Goal: Information Seeking & Learning: Learn about a topic

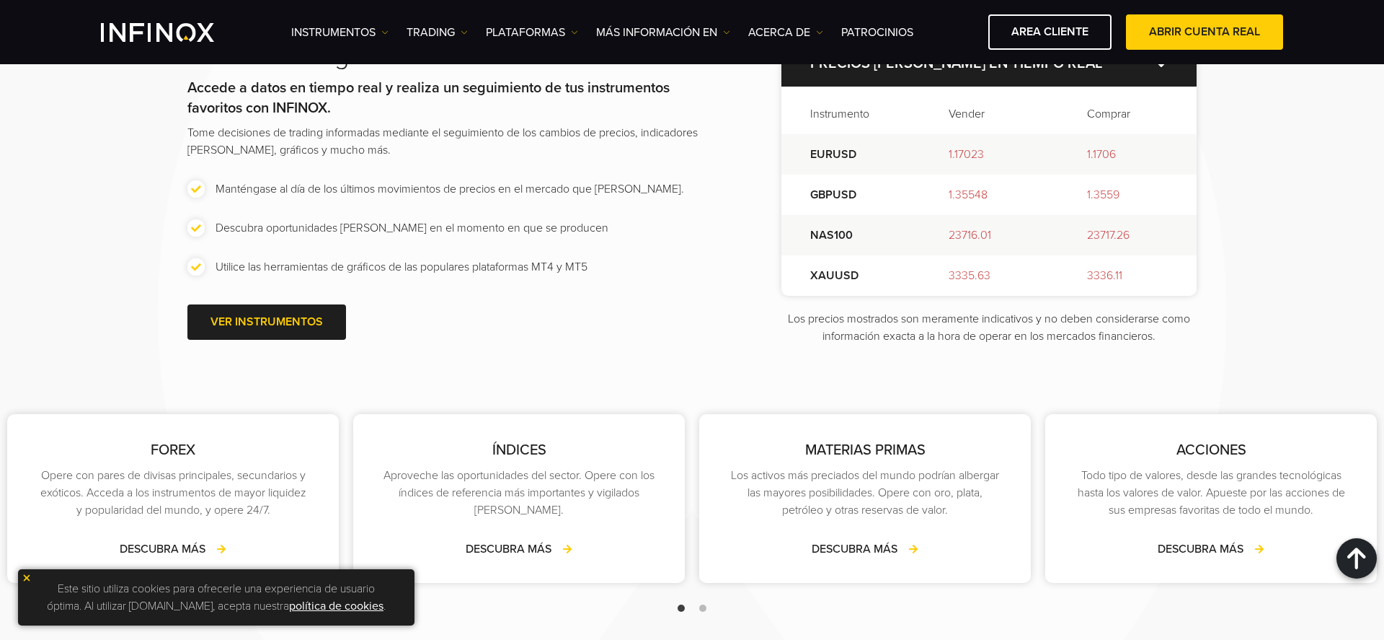
scroll to position [1993, 0]
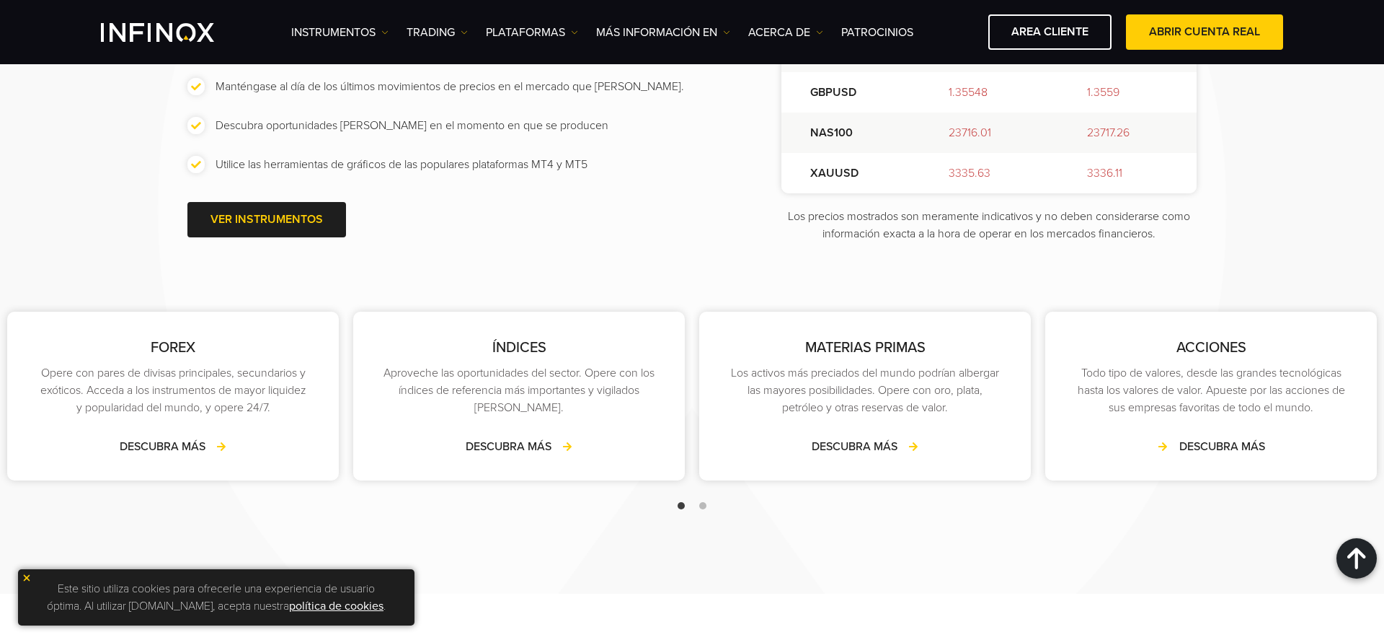
click at [1178, 455] on link "DESCUBRA MÁS" at bounding box center [1211, 446] width 107 height 17
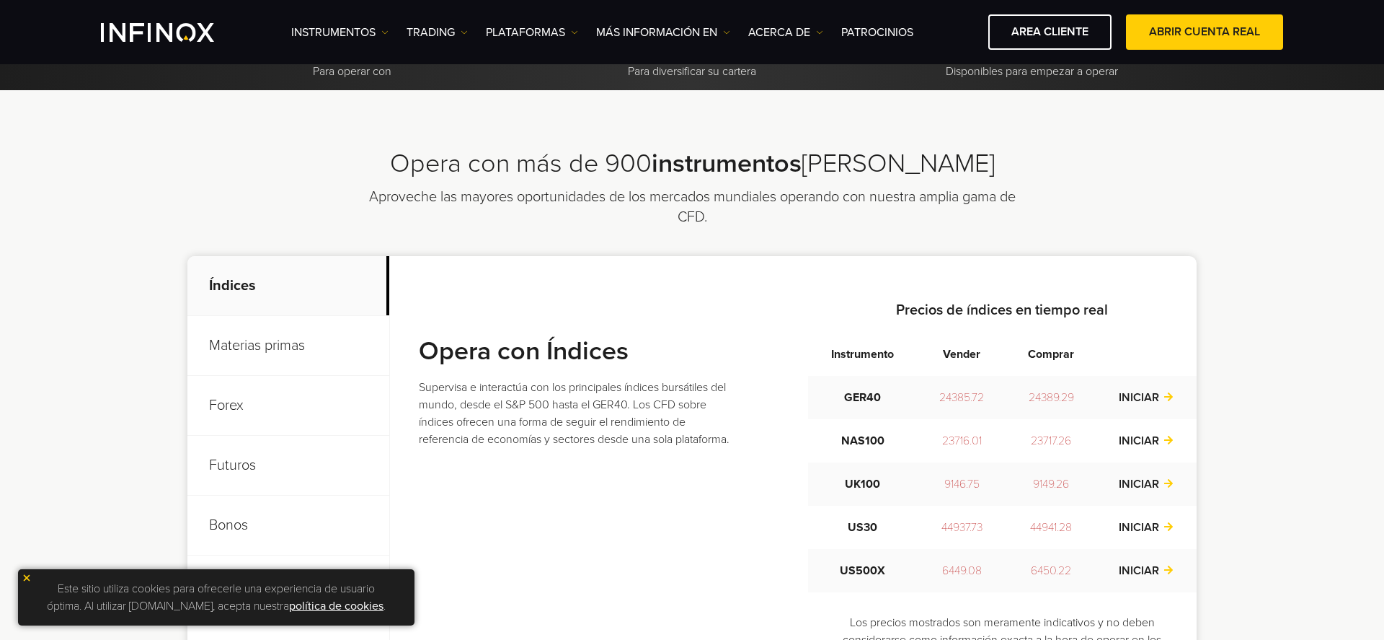
scroll to position [516, 0]
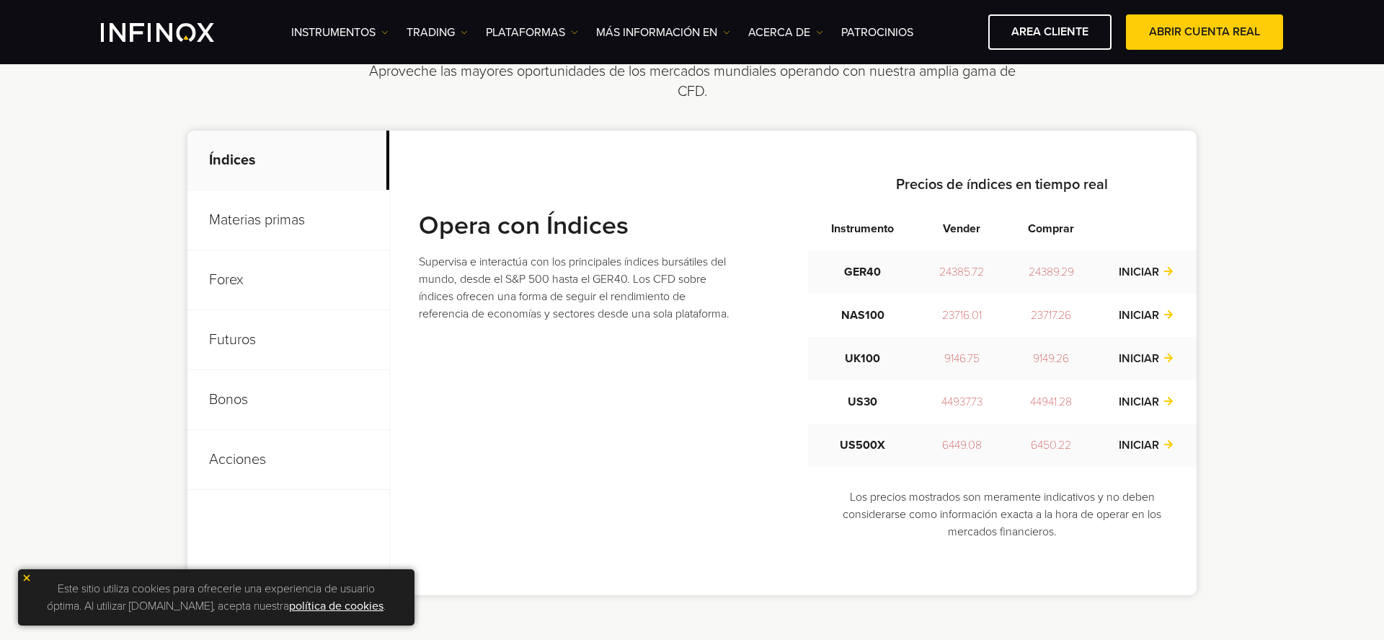
click at [255, 335] on p "Futuros" at bounding box center [288, 340] width 202 height 60
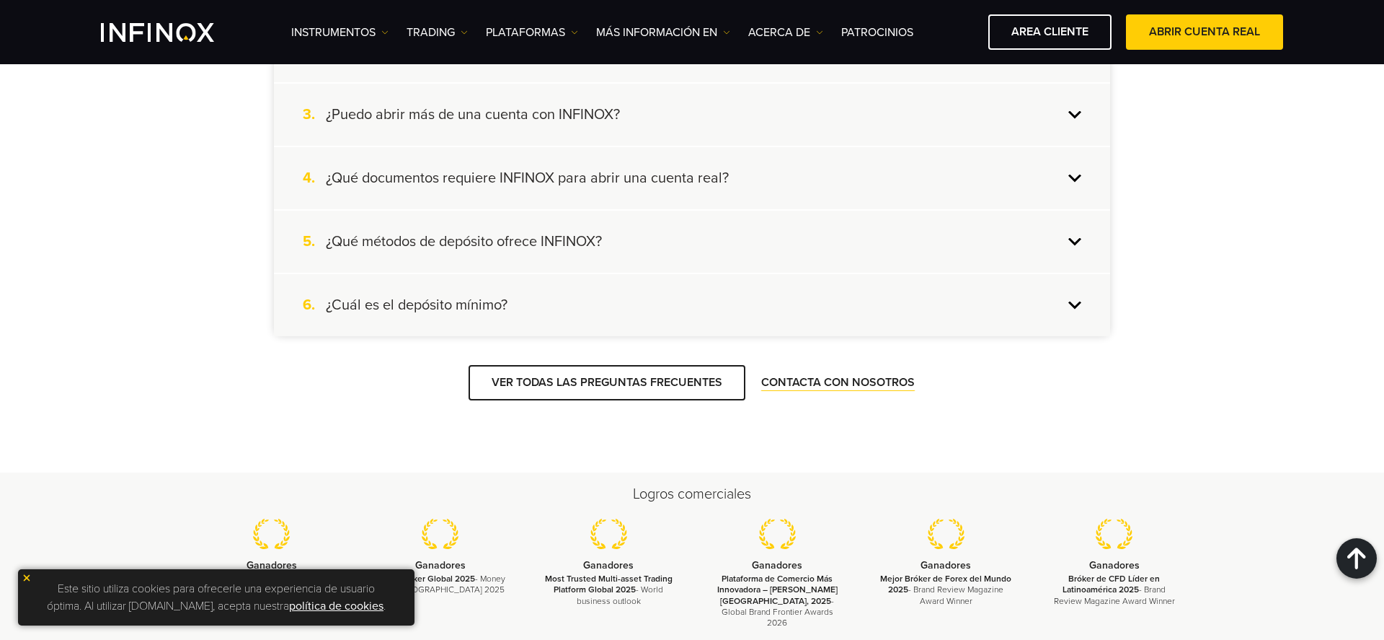
scroll to position [1489, 0]
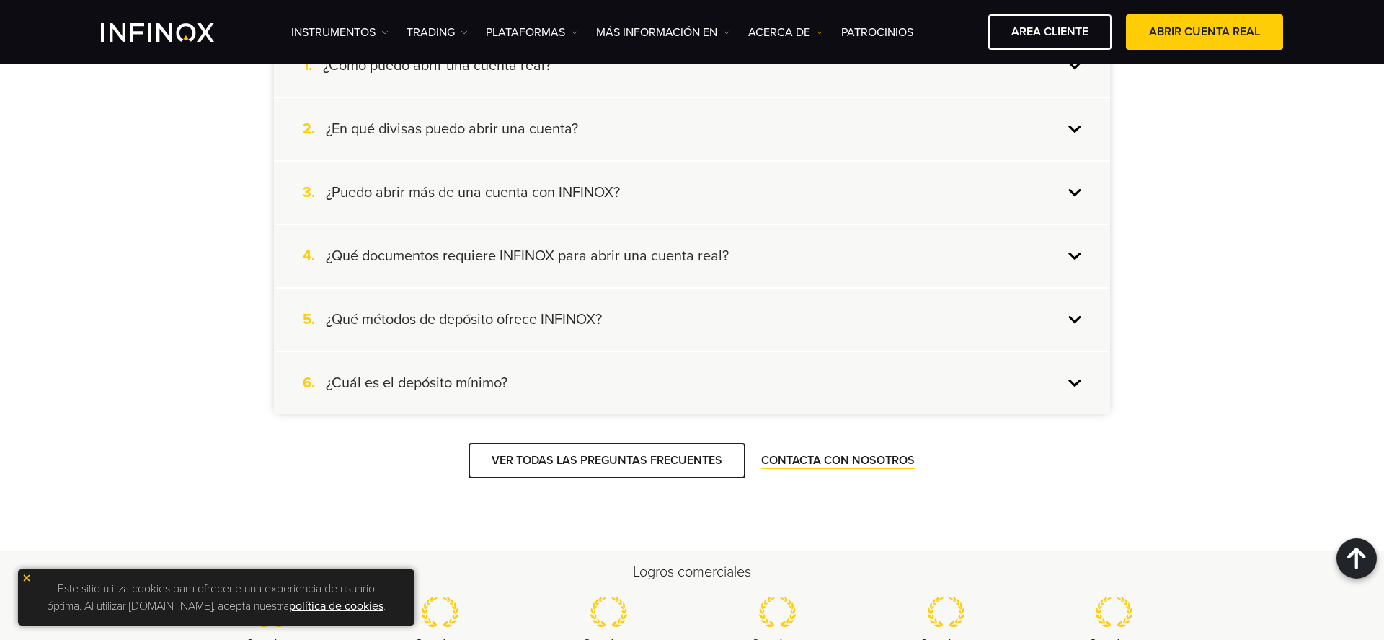
click at [1077, 384] on div "6. ¿Cuál es el depósito mínimo?" at bounding box center [692, 383] width 836 height 62
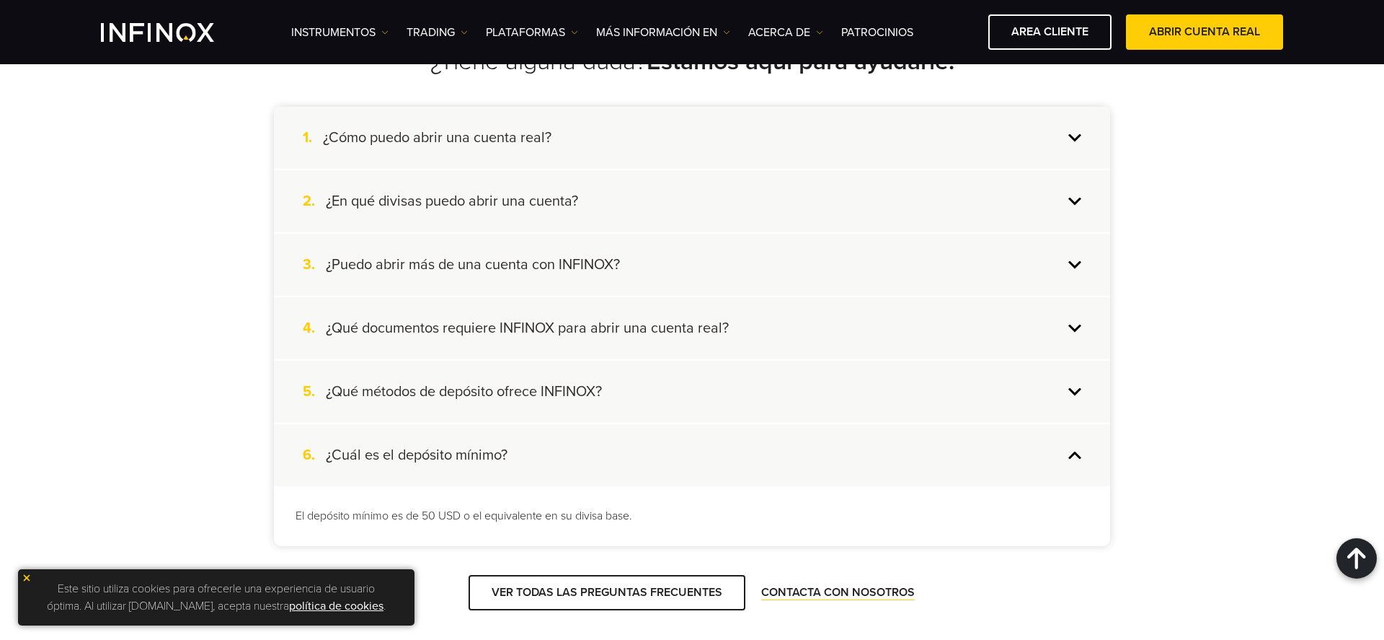
scroll to position [1405, 0]
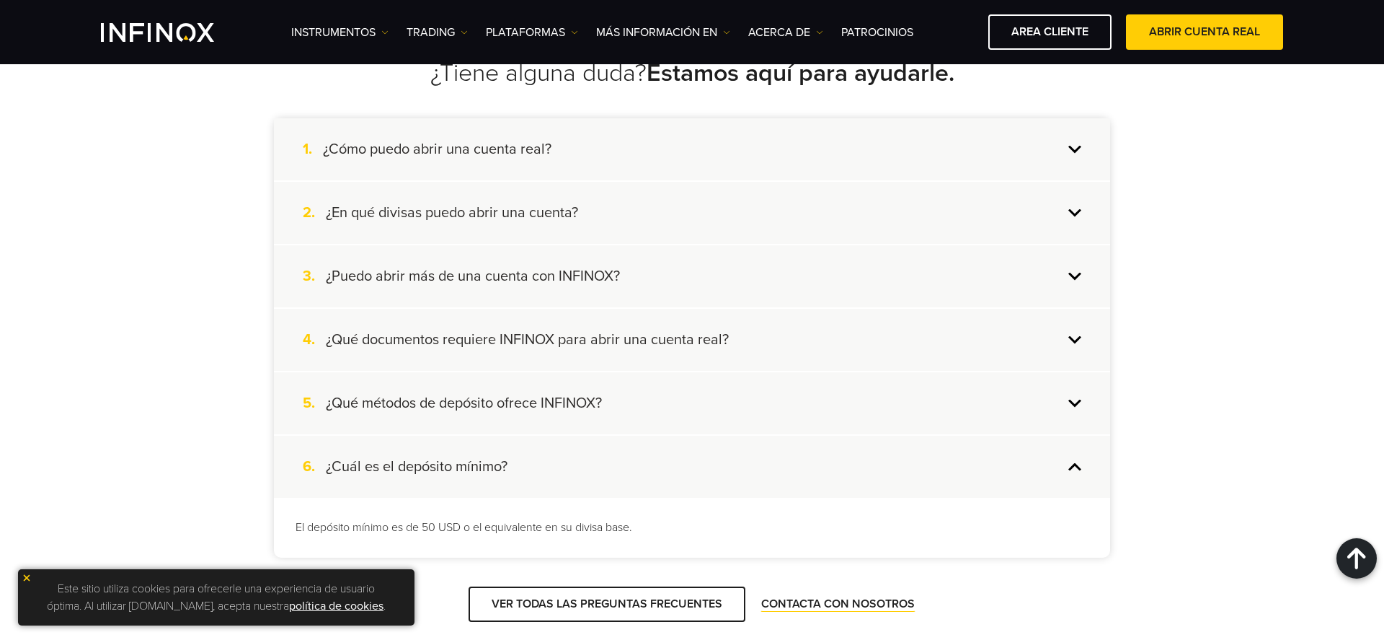
click at [1073, 215] on div "2. ¿En qué divisas puedo abrir una cuenta?" at bounding box center [692, 213] width 836 height 62
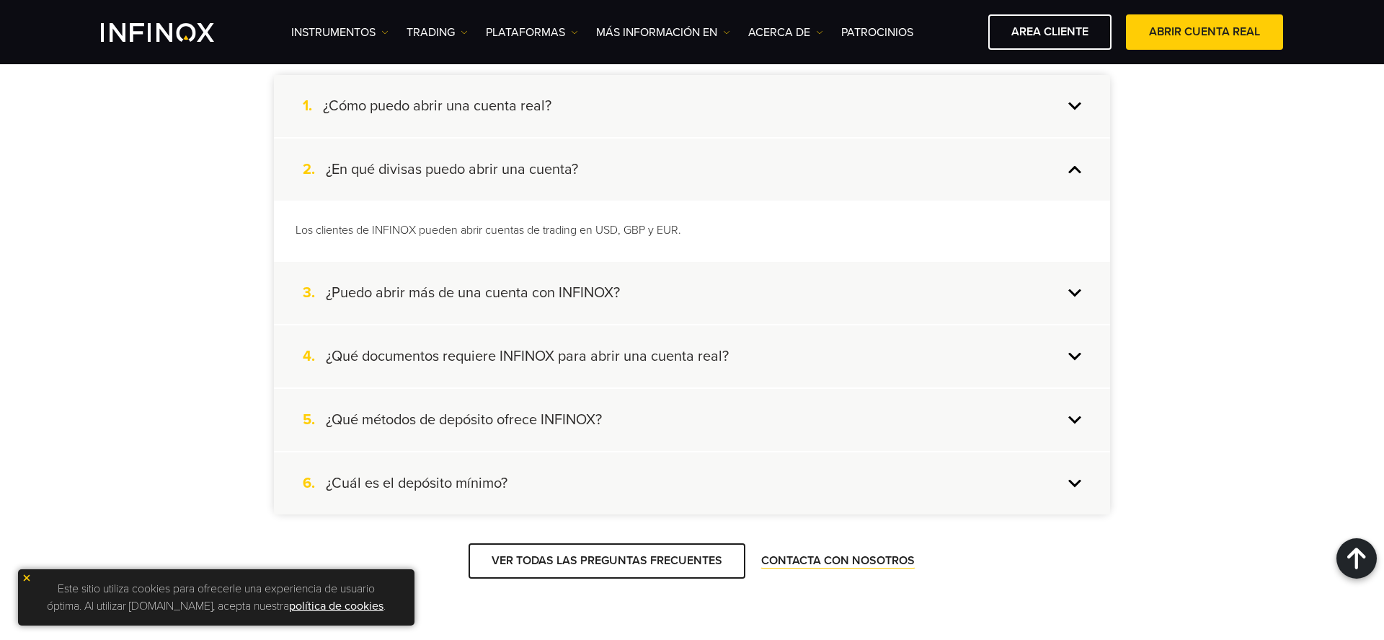
scroll to position [1465, 0]
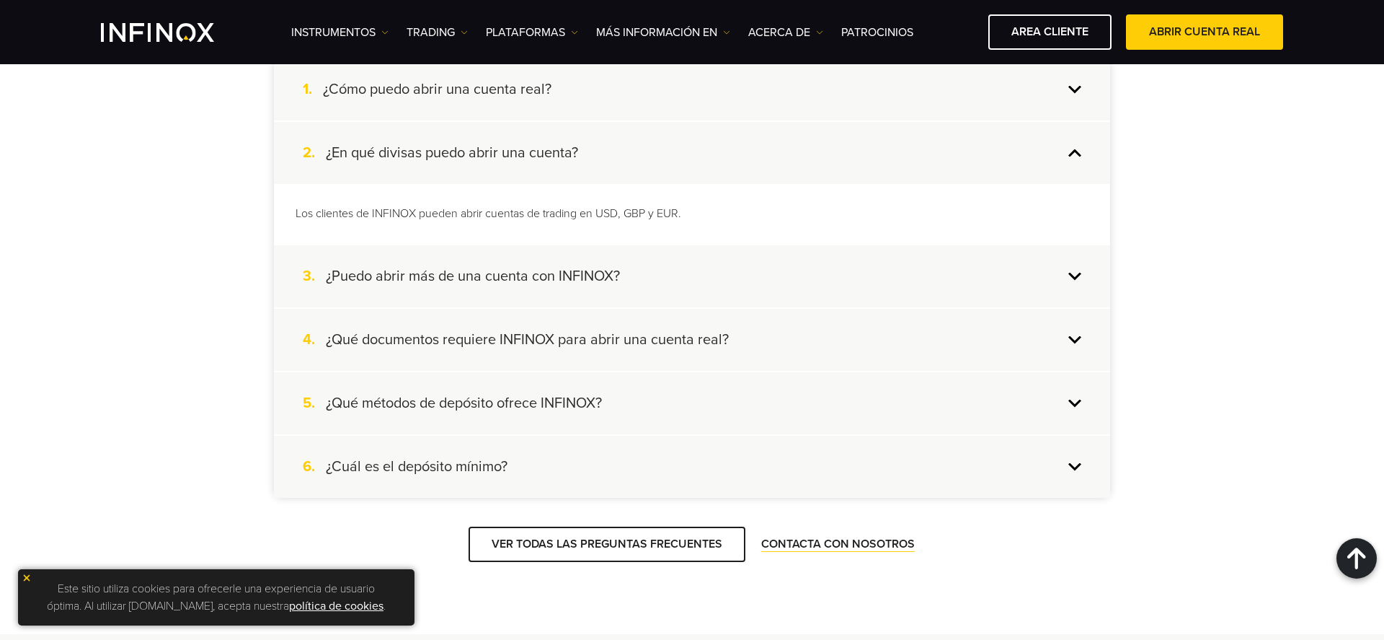
click at [1078, 403] on div "5. ¿Qué métodos de depósito ofrece INFINOX?" at bounding box center [692, 403] width 836 height 62
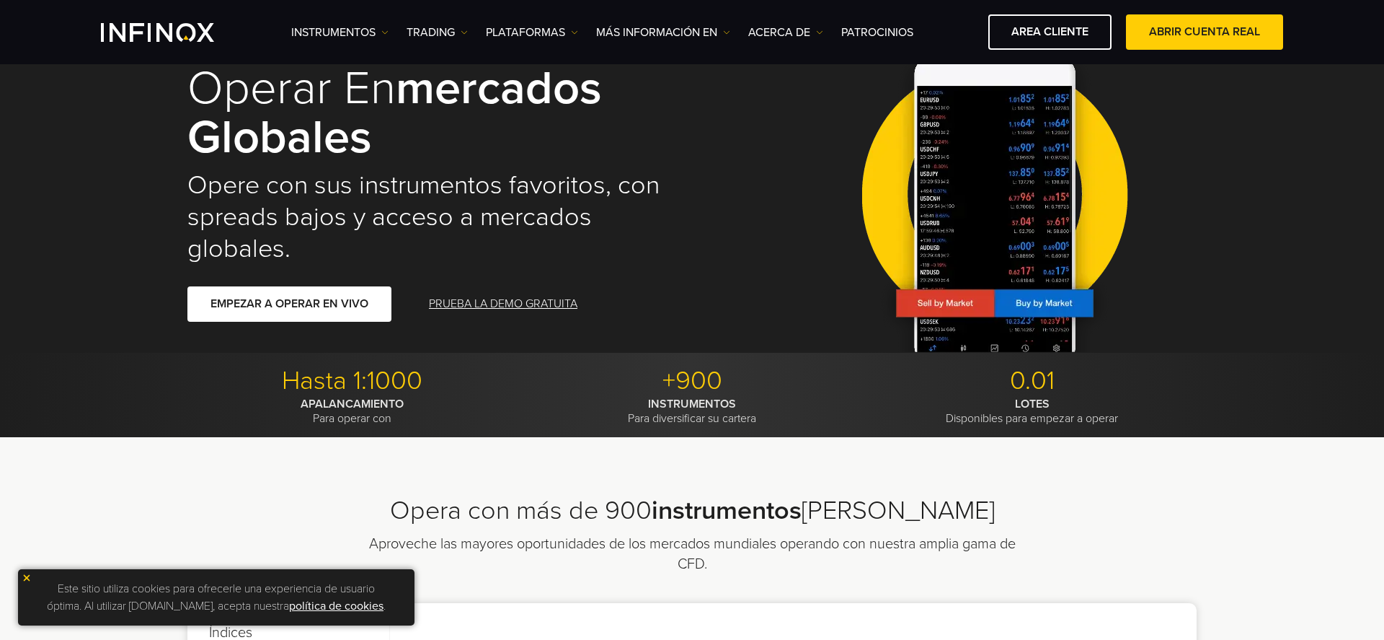
scroll to position [0, 0]
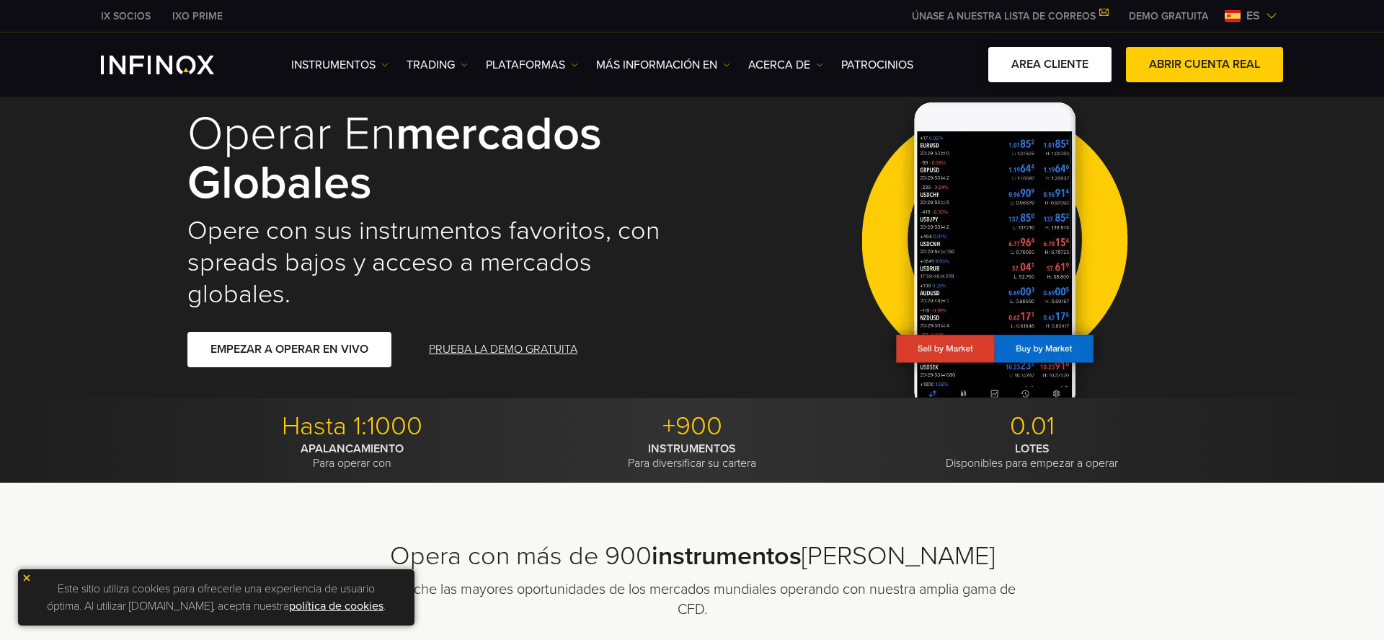
click at [1058, 66] on link "AREA CLIENTE" at bounding box center [1050, 64] width 123 height 35
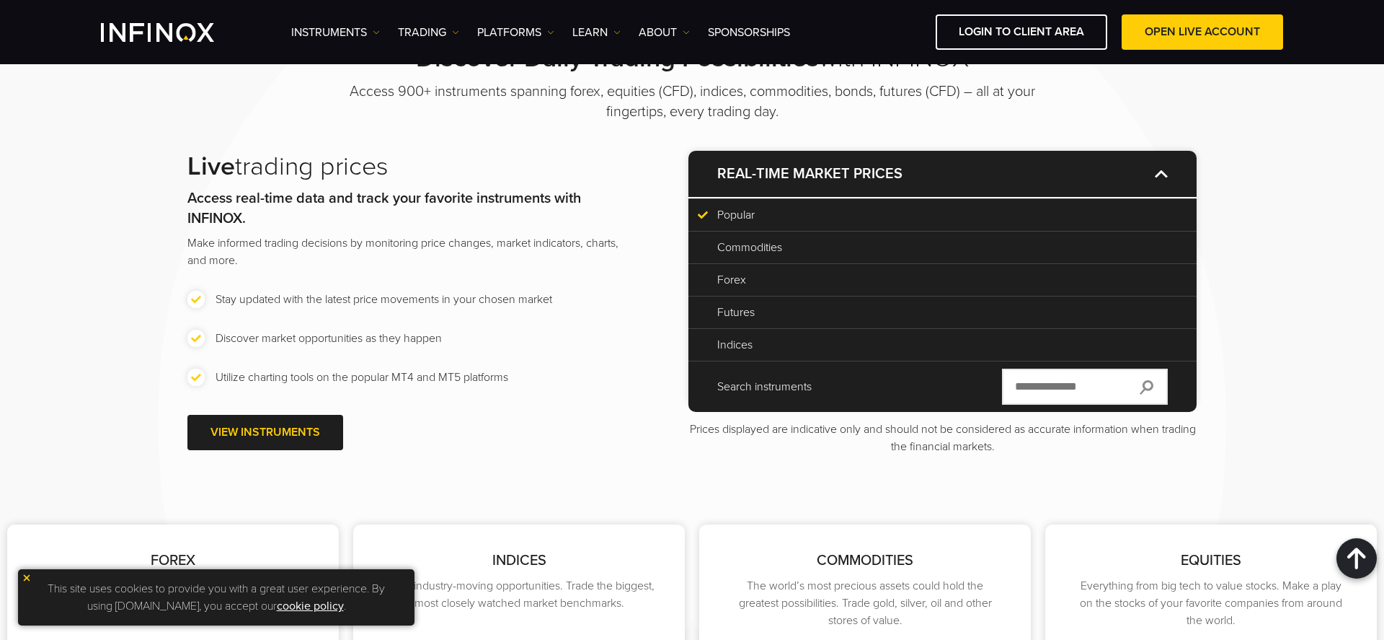
scroll to position [1708, 0]
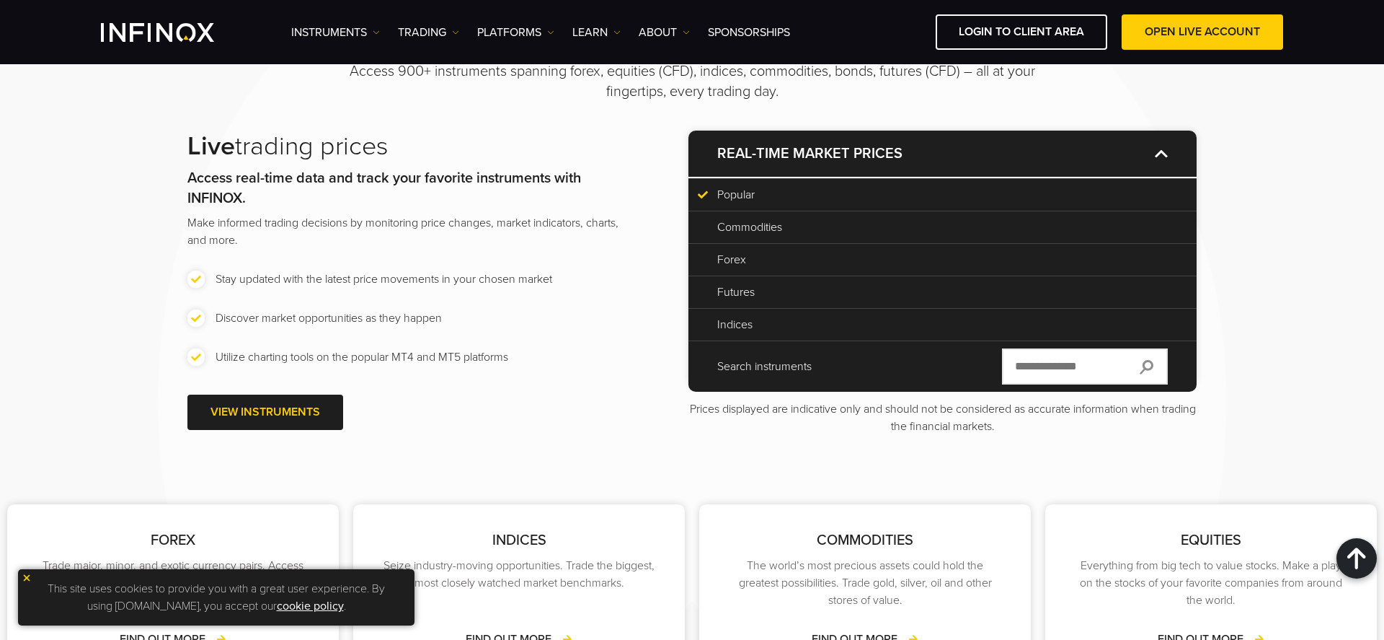
click at [741, 290] on p "Futures" at bounding box center [942, 291] width 451 height 17
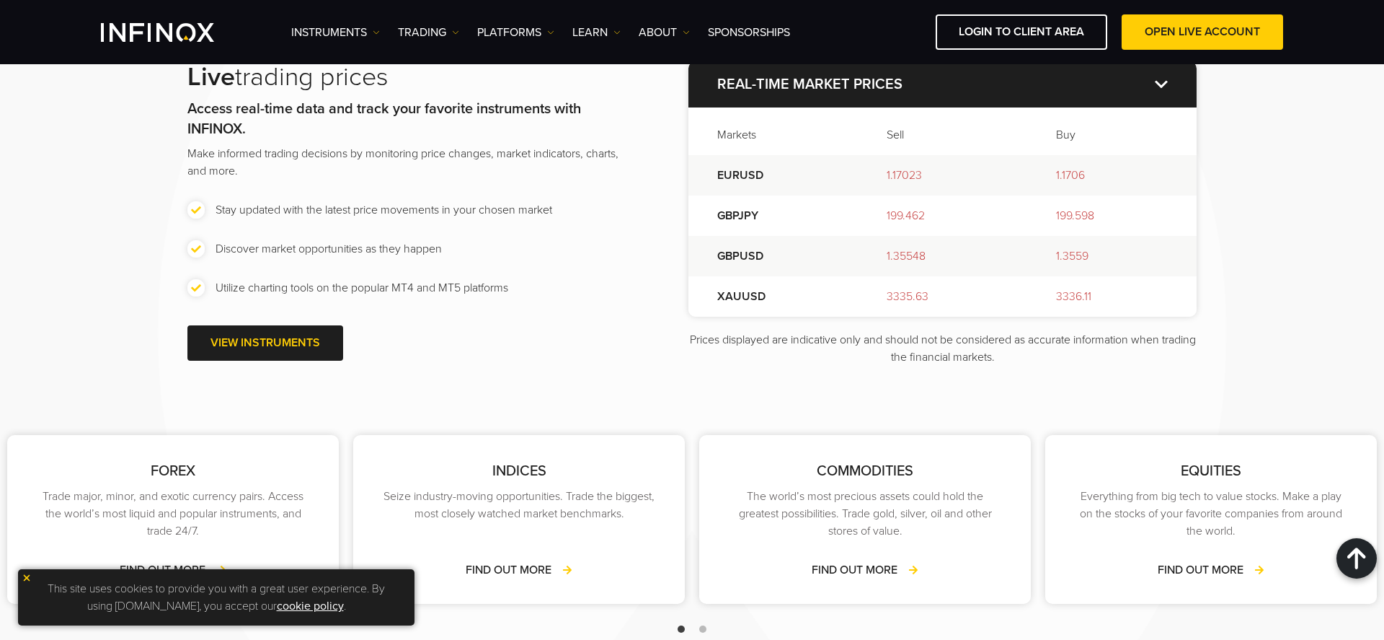
scroll to position [1706, 0]
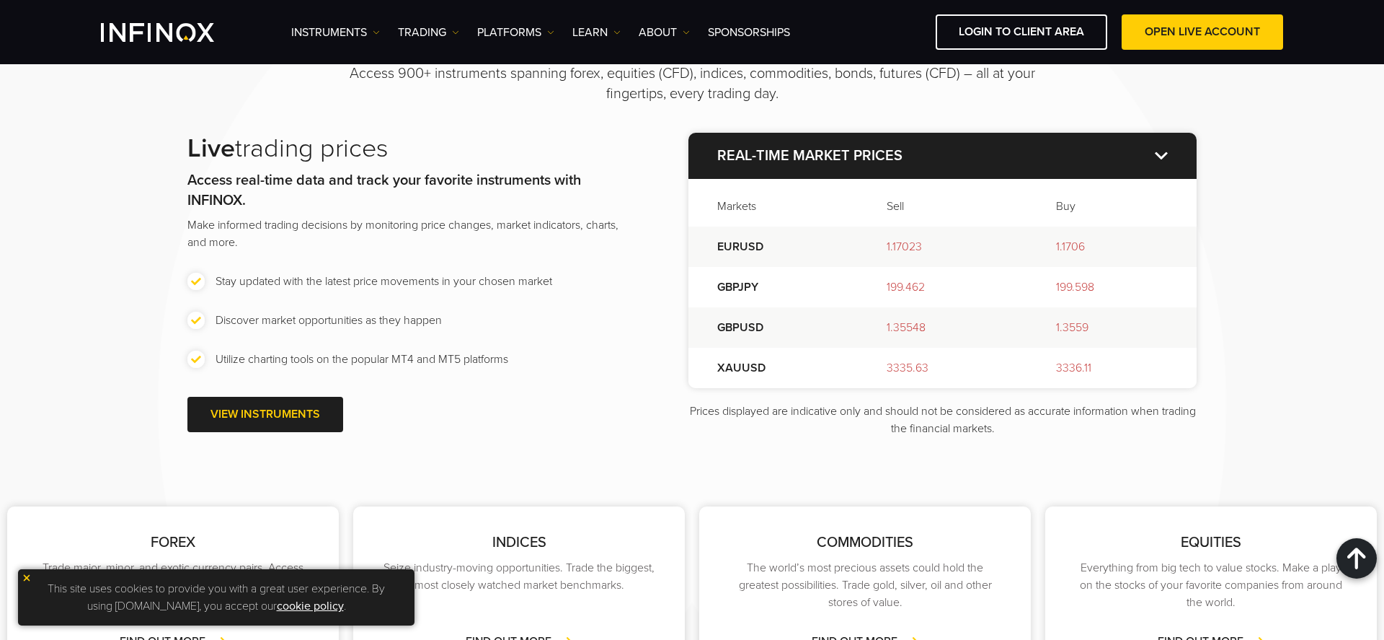
click at [1163, 155] on img at bounding box center [1161, 155] width 13 height 8
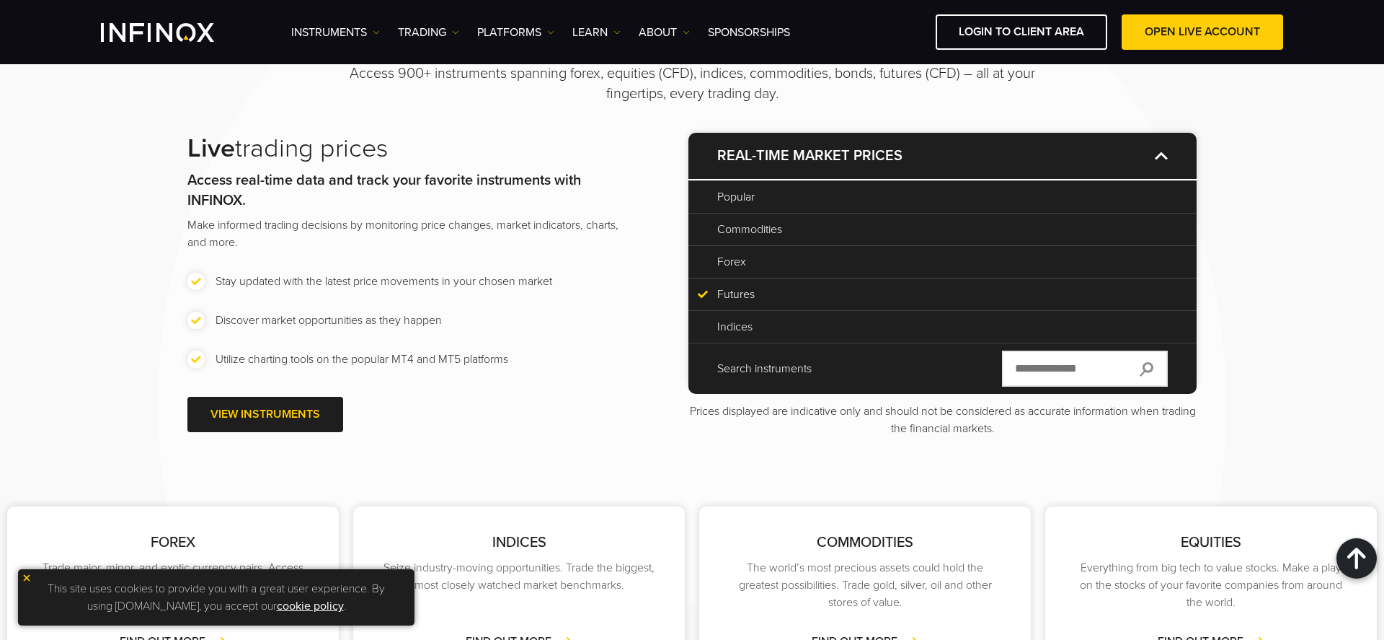
click at [761, 230] on p "Commodities" at bounding box center [942, 229] width 451 height 17
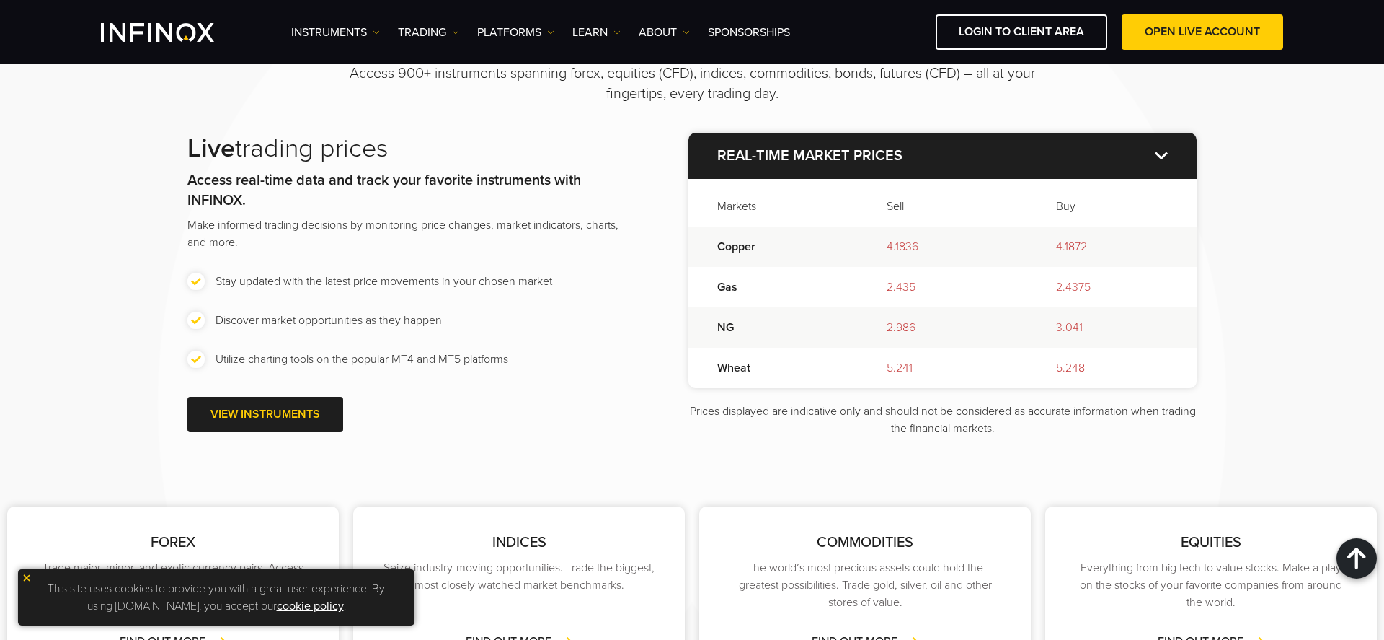
scroll to position [1765, 0]
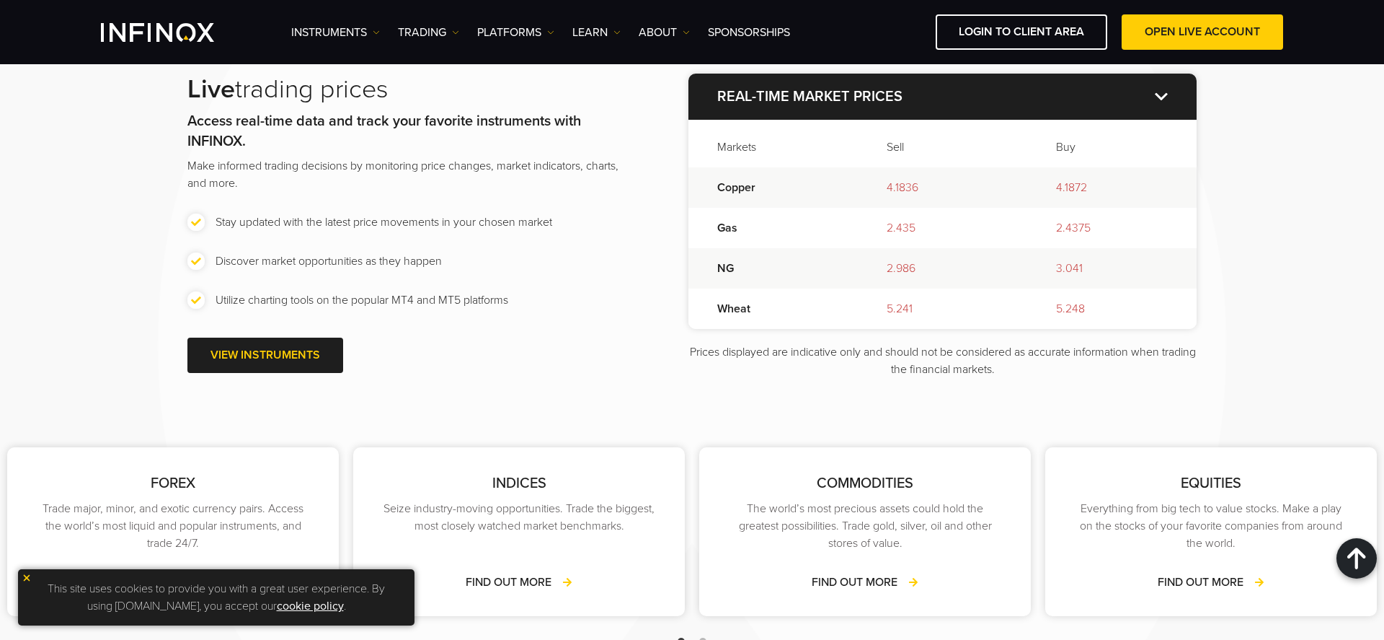
click at [1164, 97] on img at bounding box center [1161, 96] width 13 height 8
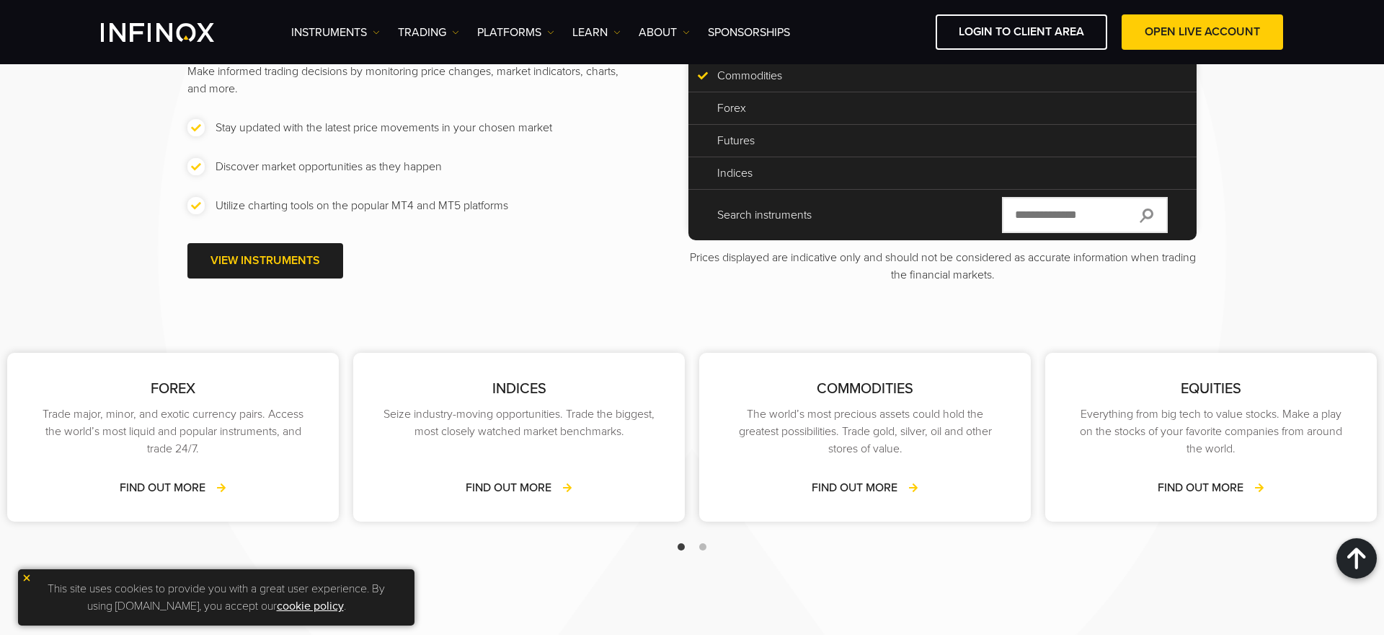
scroll to position [1921, 0]
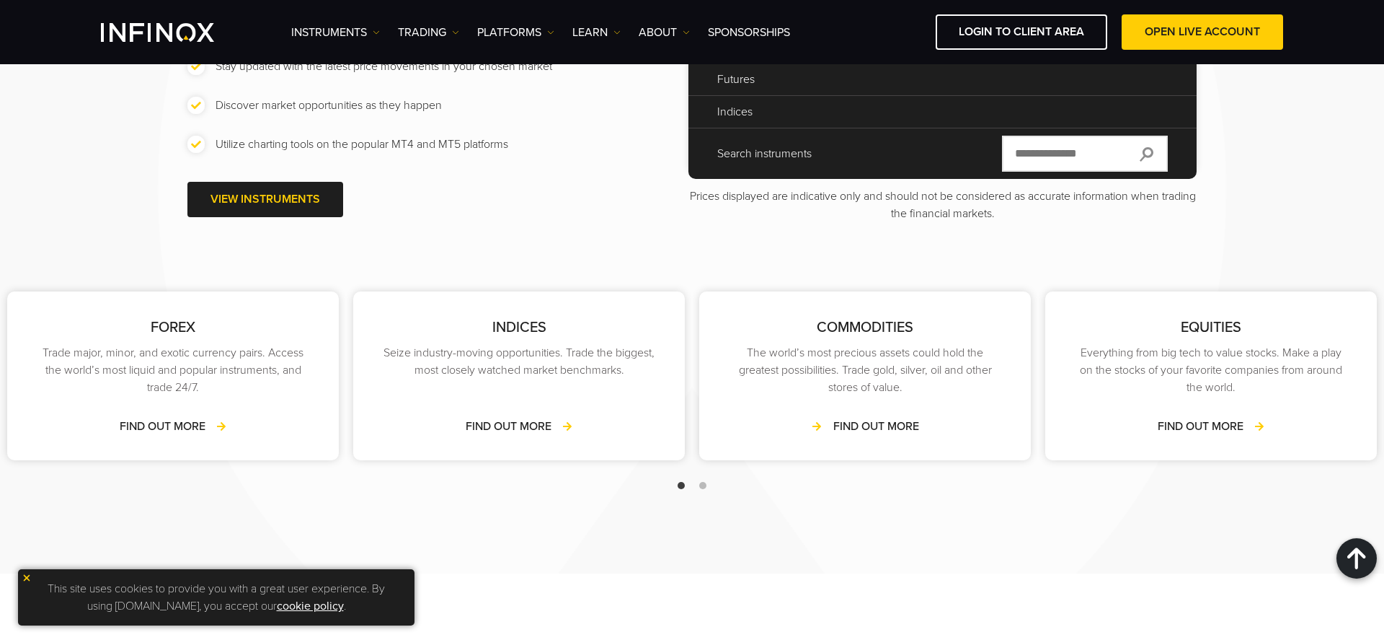
click at [864, 422] on link "FIND OUT MORE" at bounding box center [865, 426] width 107 height 17
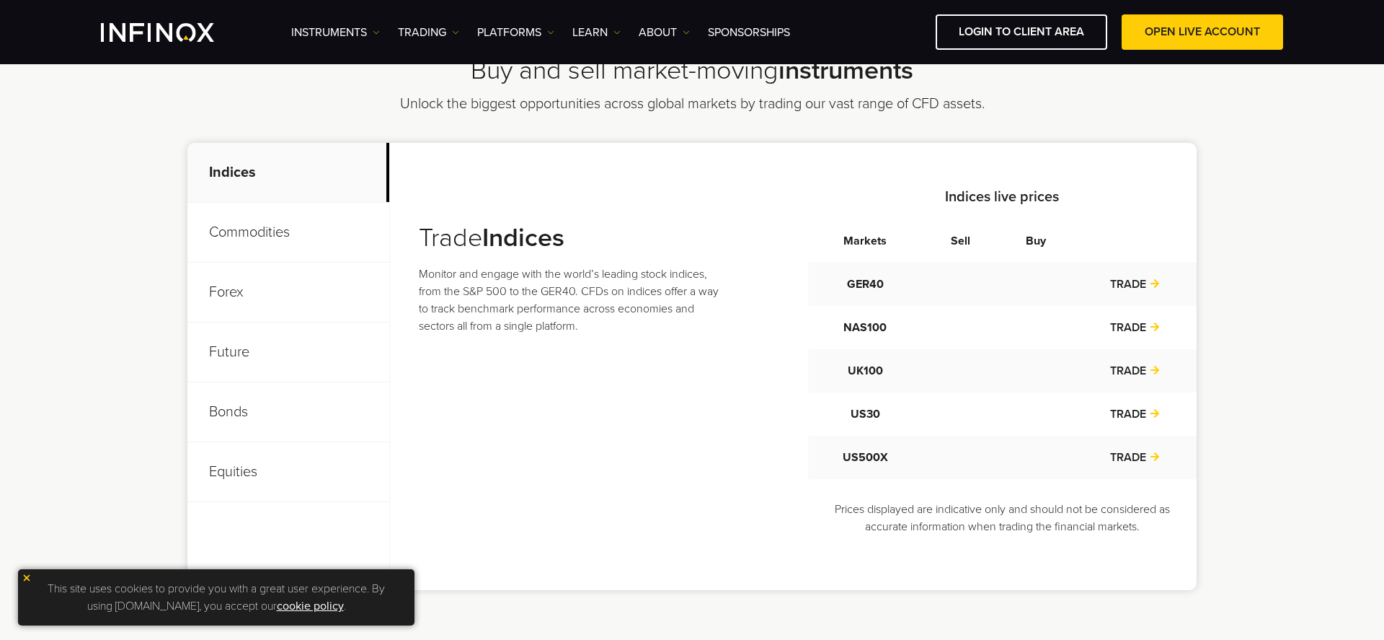
scroll to position [534, 0]
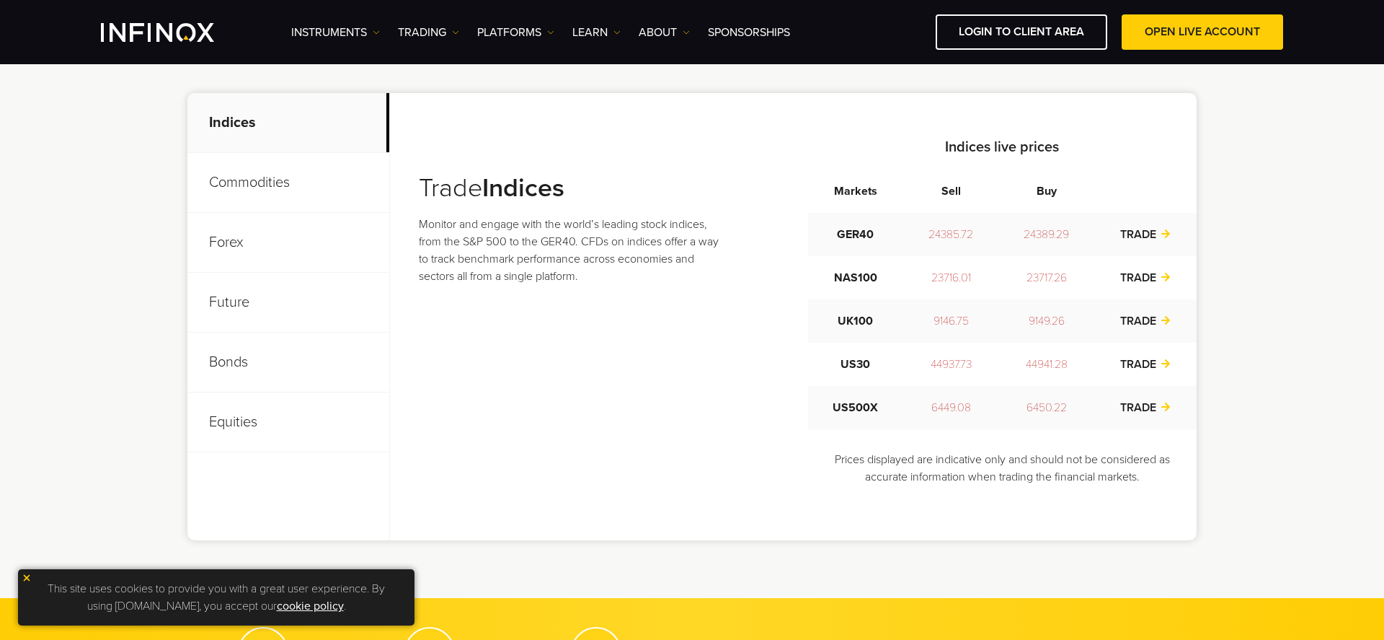
click at [256, 177] on p "Commodities" at bounding box center [288, 183] width 202 height 60
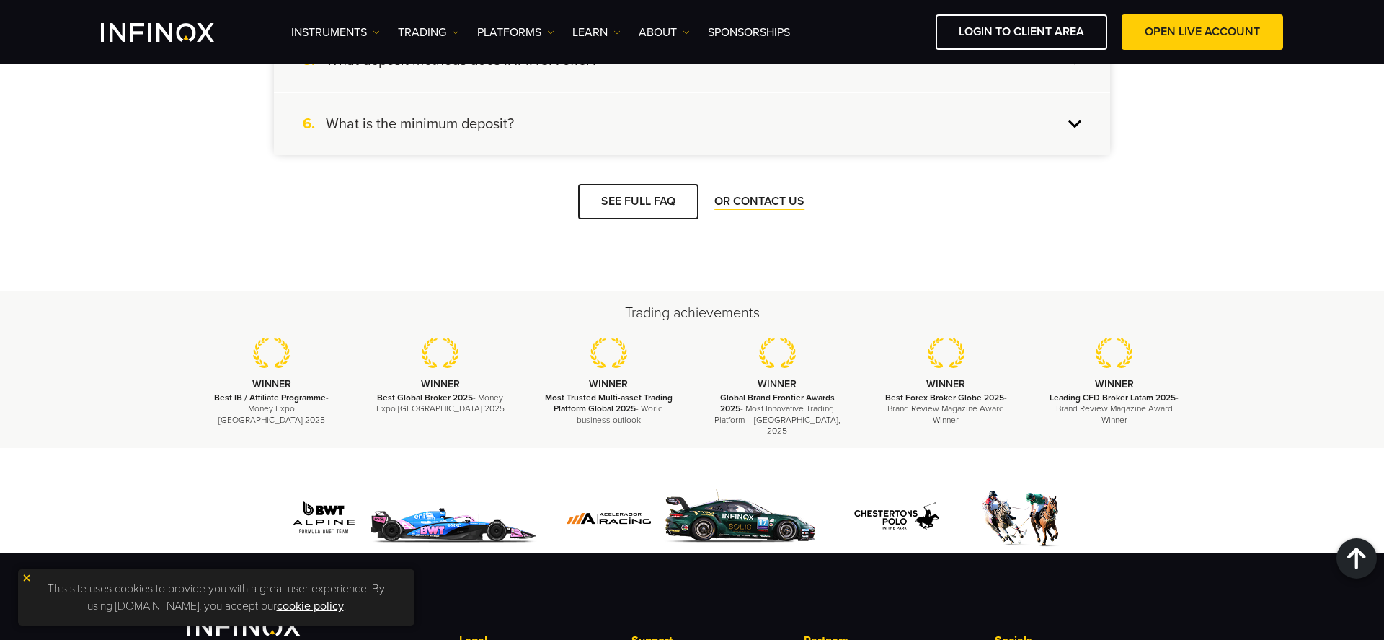
scroll to position [1662, 0]
